Goal: Transaction & Acquisition: Purchase product/service

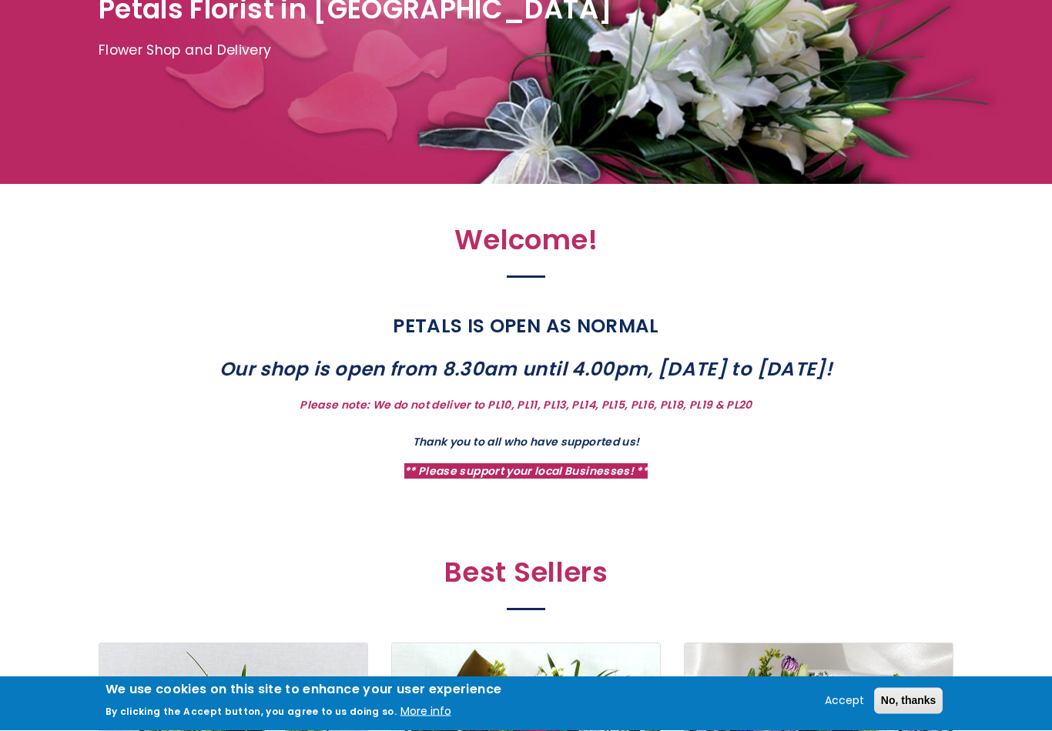
scroll to position [288, 0]
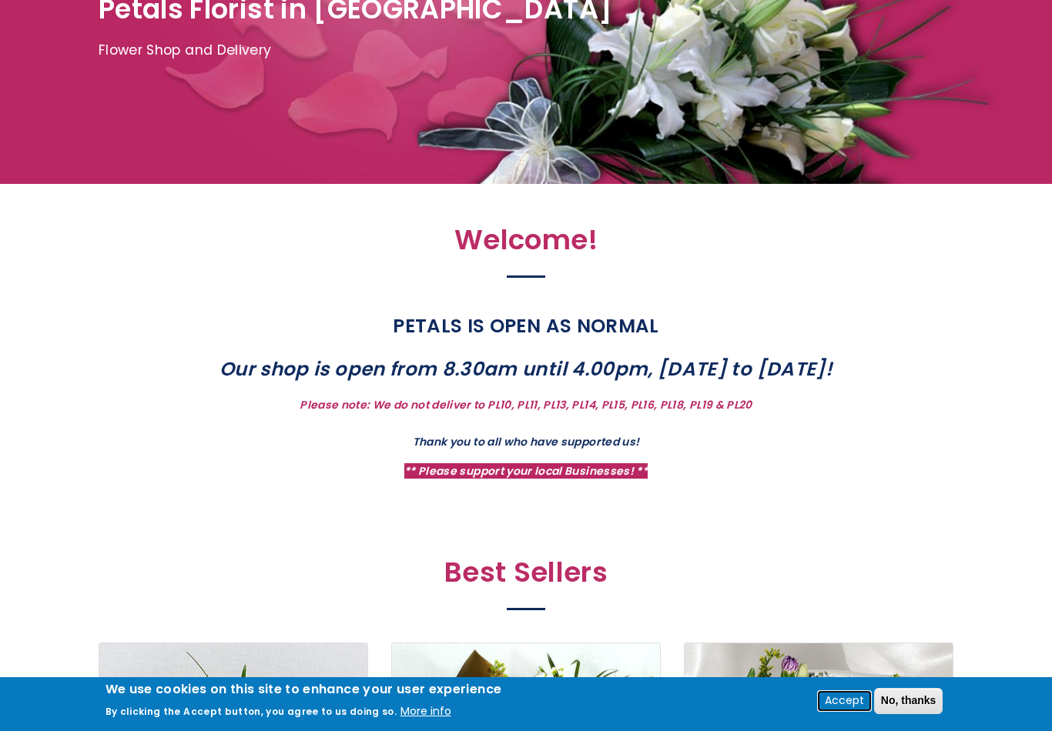
click at [844, 711] on button "Accept" at bounding box center [844, 701] width 52 height 18
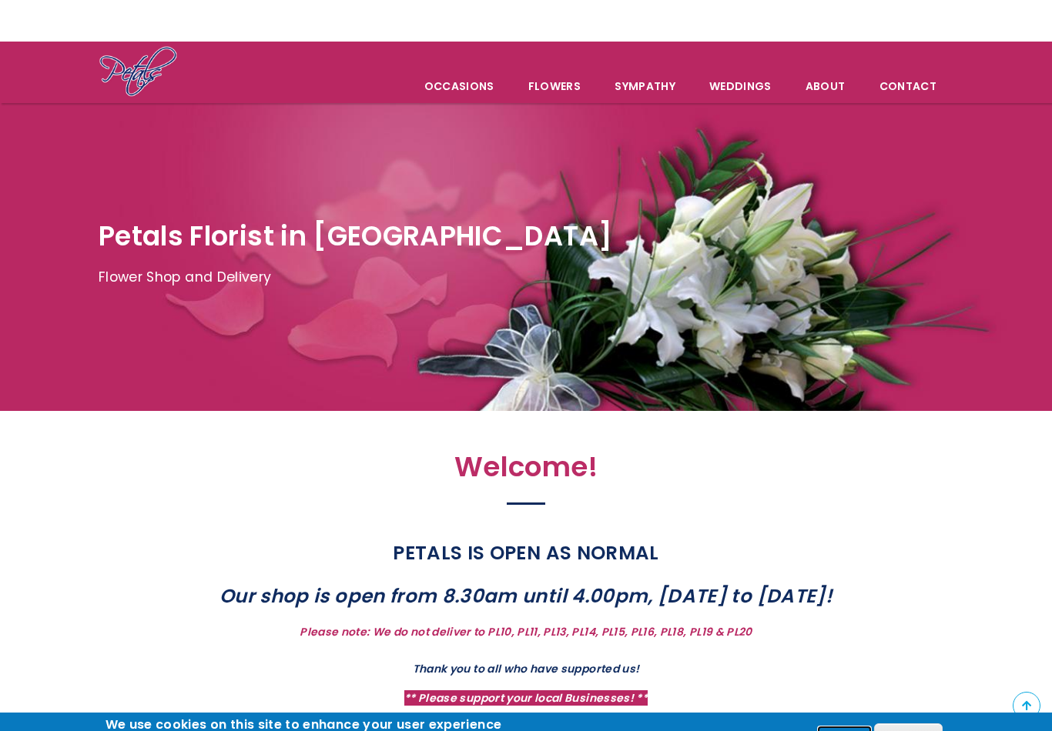
scroll to position [0, 0]
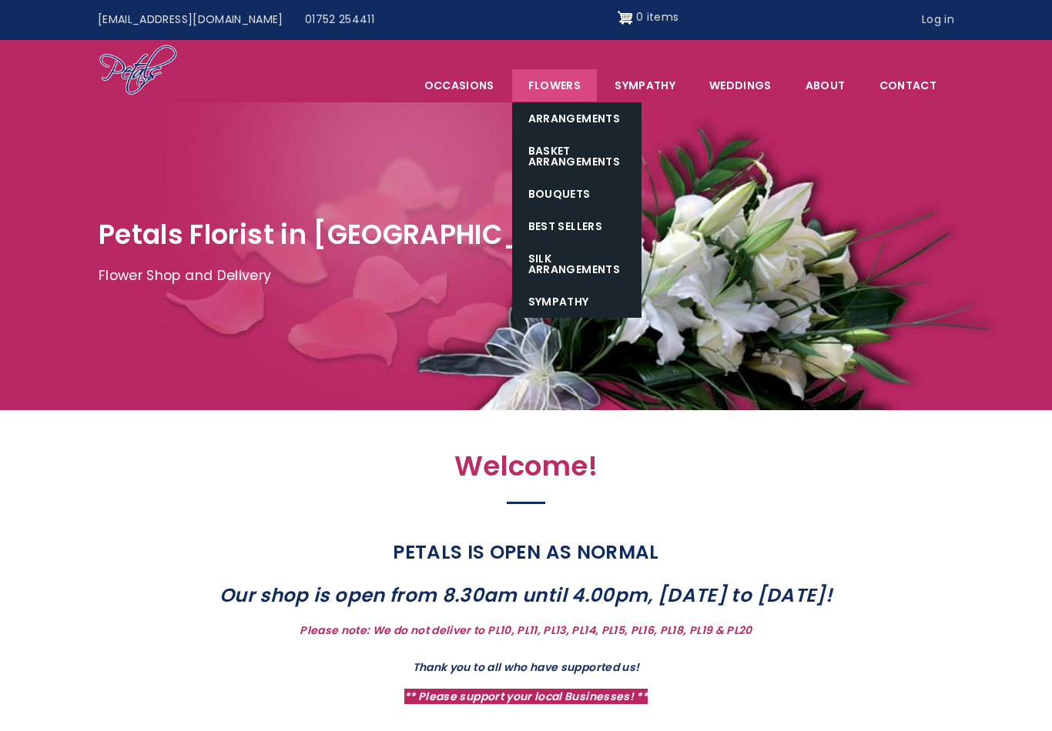
click at [564, 80] on link "Flowers" at bounding box center [554, 85] width 85 height 32
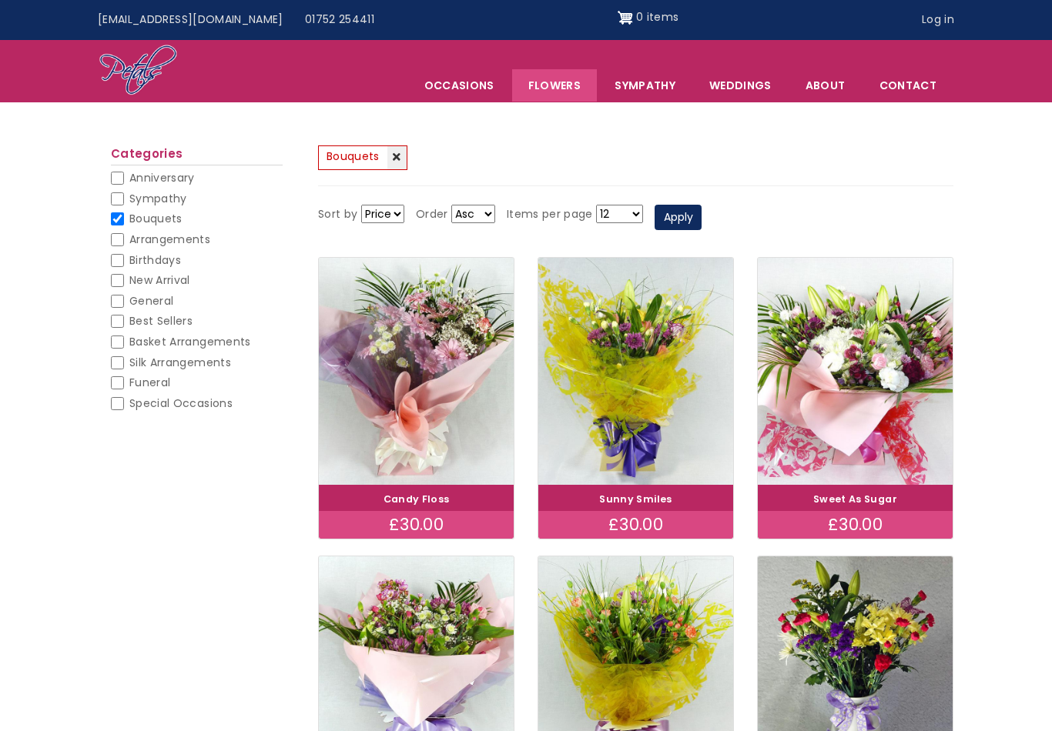
click at [389, 156] on link "(-) Bouquets" at bounding box center [362, 158] width 89 height 25
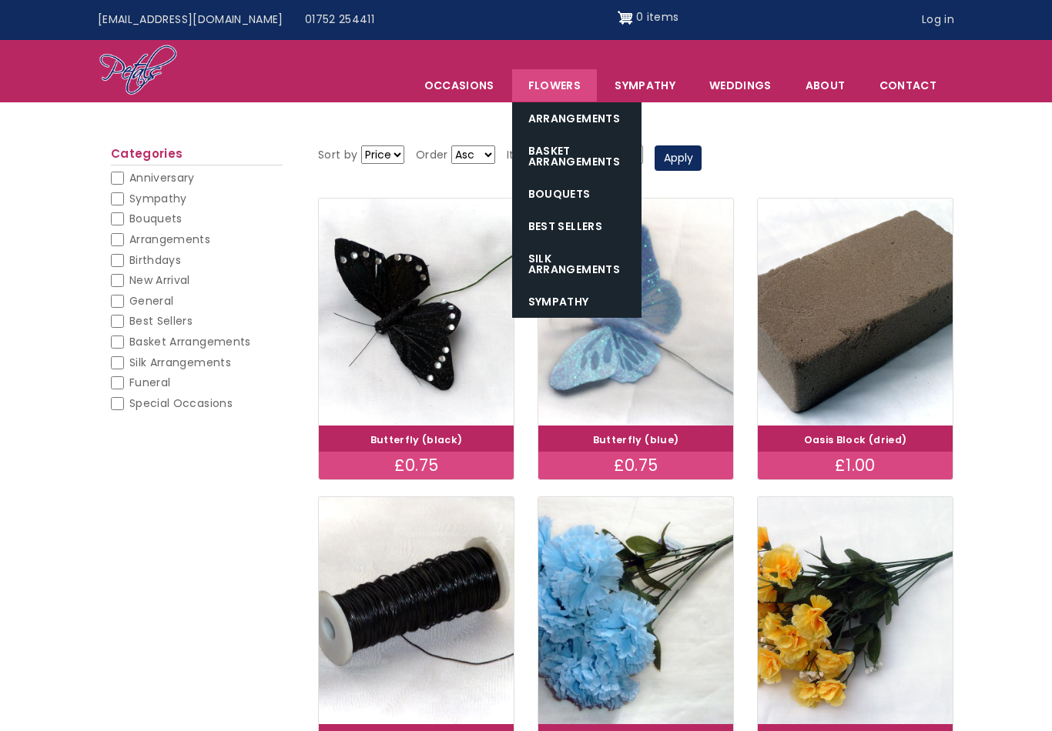
click at [561, 75] on link "Flowers" at bounding box center [554, 85] width 85 height 32
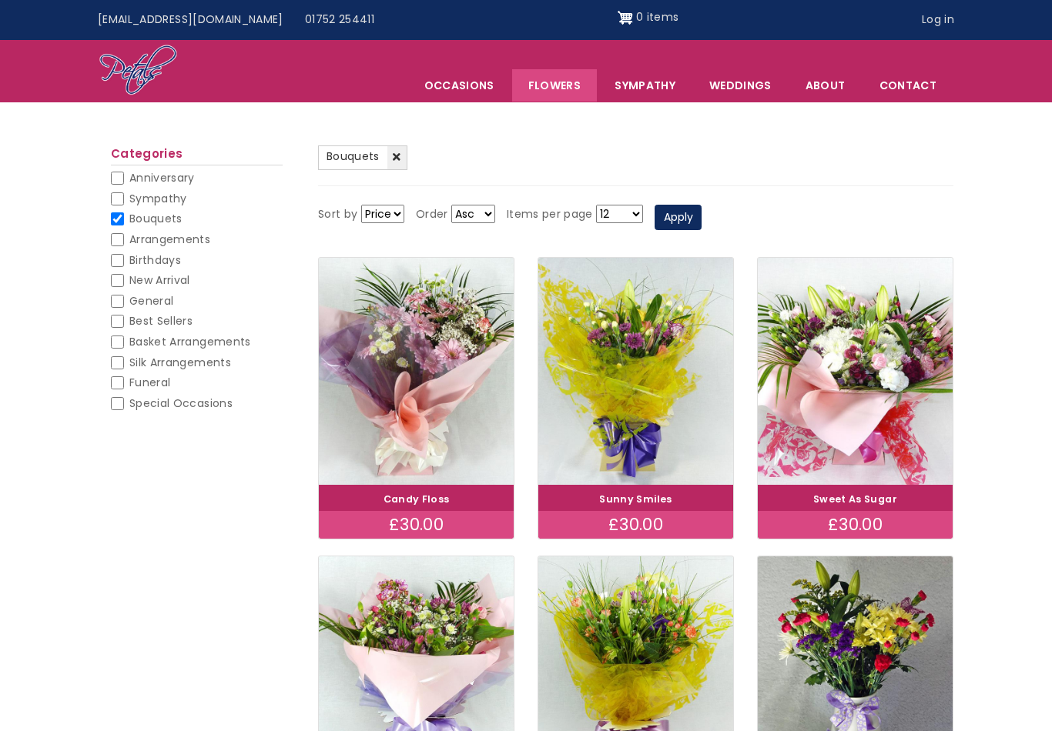
click at [395, 211] on select "Price Title" at bounding box center [382, 214] width 43 height 18
